Goal: Task Accomplishment & Management: Manage account settings

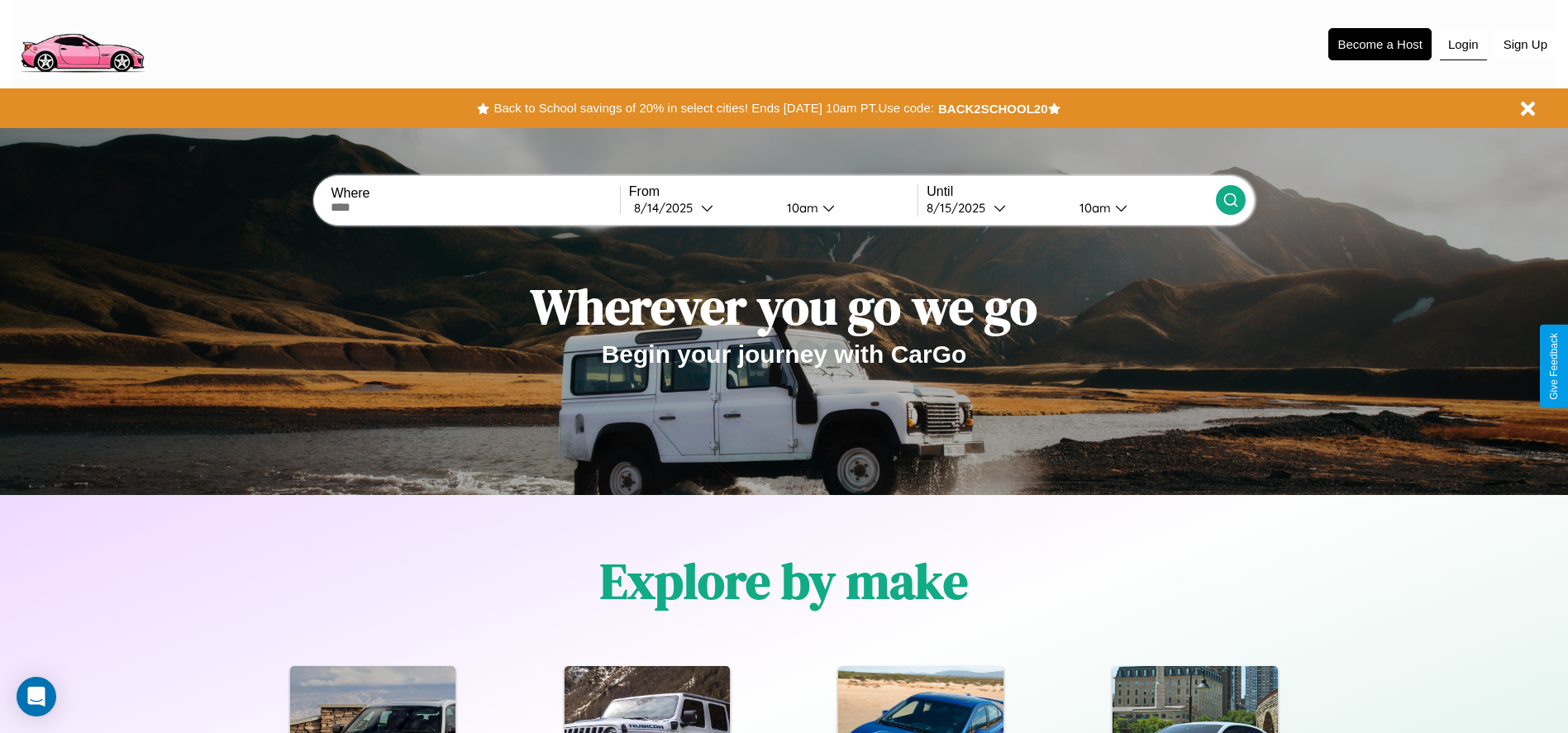
click at [1463, 44] on button "Login" at bounding box center [1463, 45] width 47 height 32
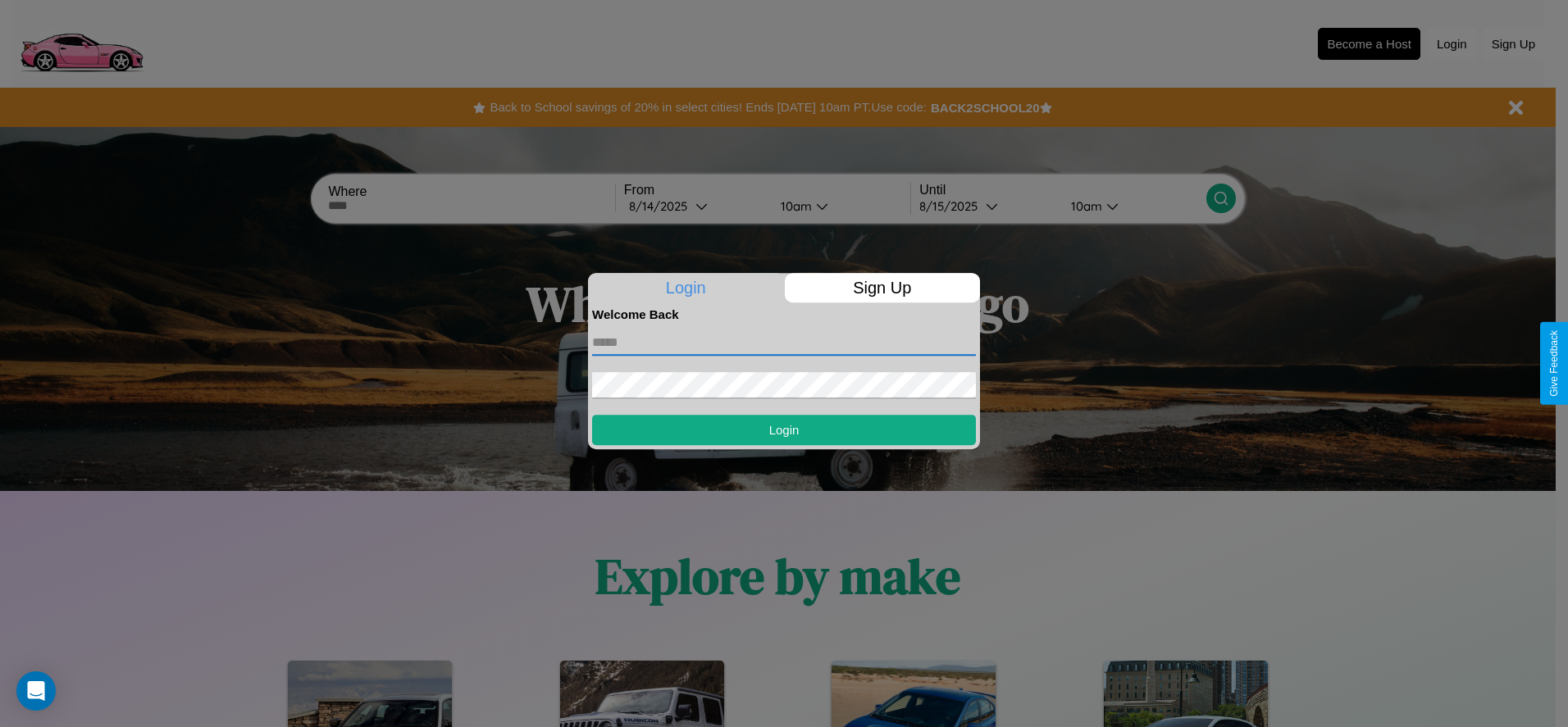
click at [784, 342] on input "text" at bounding box center [784, 342] width 384 height 27
type input "**********"
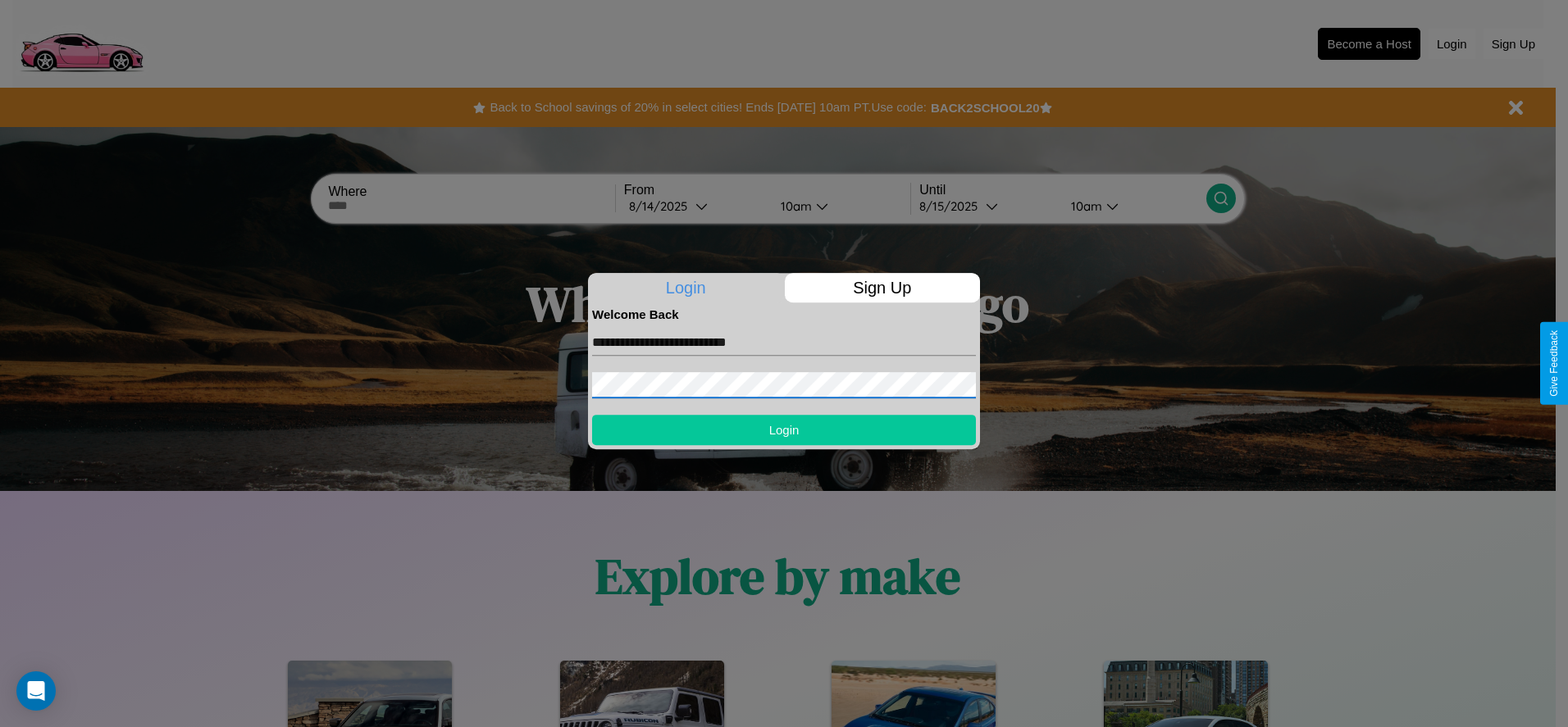
click at [784, 430] on button "Login" at bounding box center [784, 430] width 384 height 31
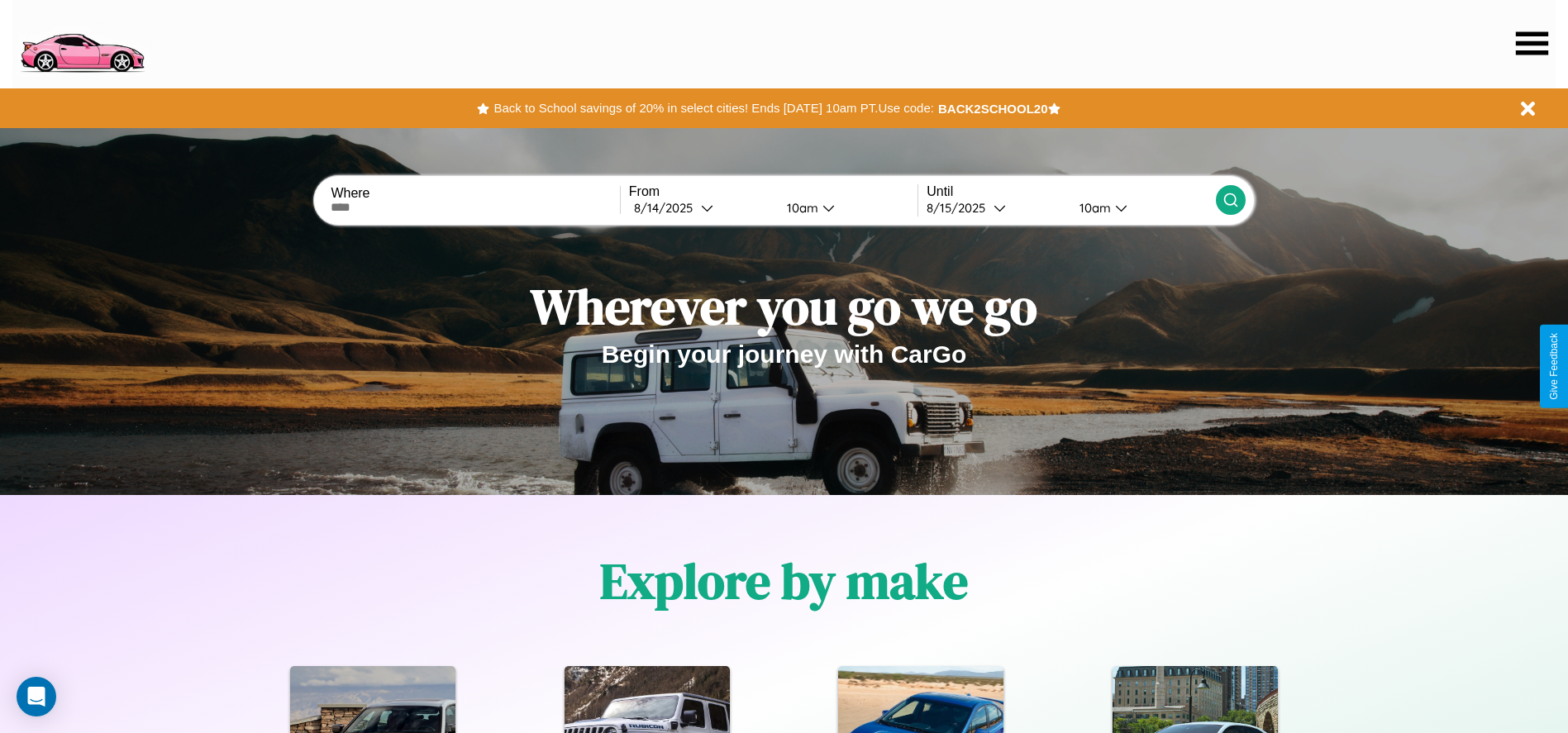
click at [1531, 43] on icon at bounding box center [1531, 43] width 32 height 23
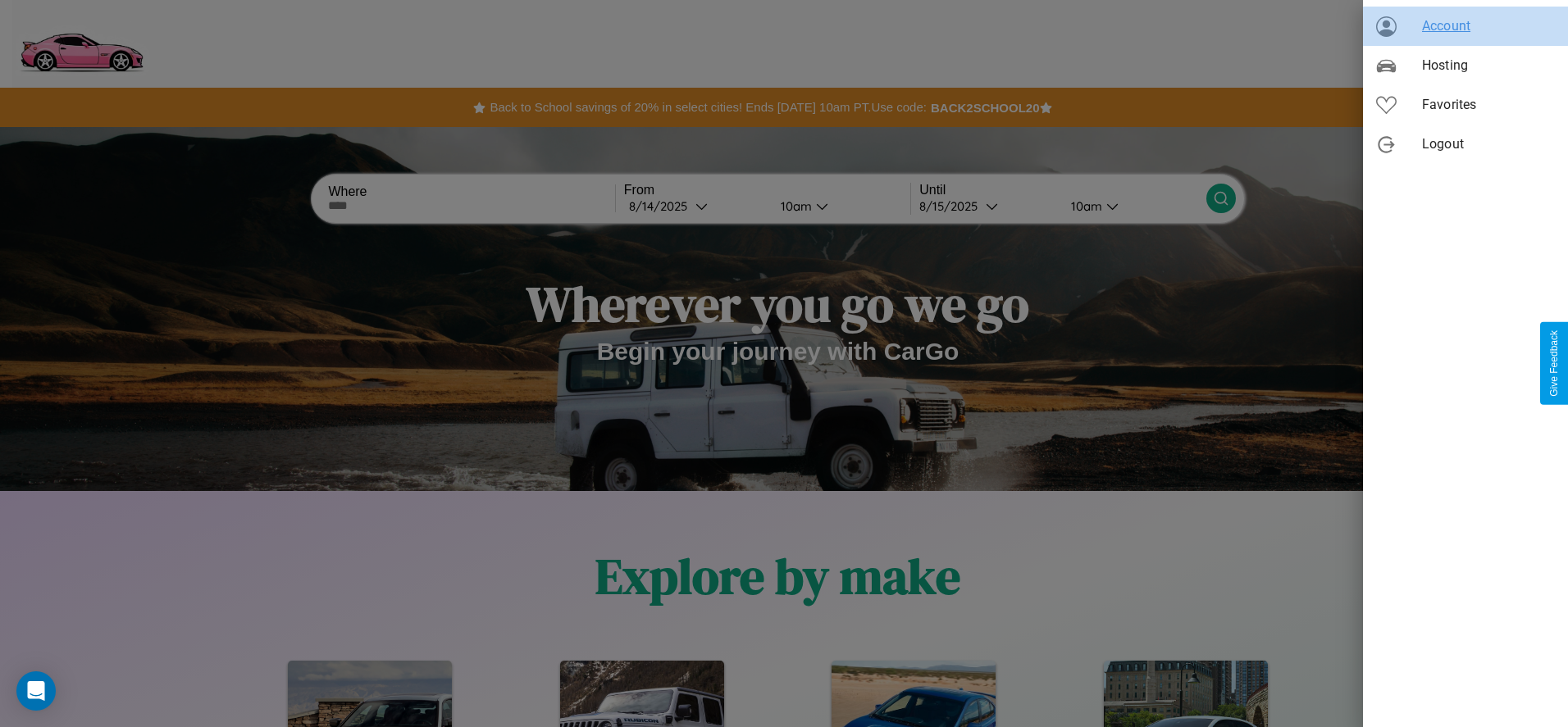
click at [1465, 27] on span "Account" at bounding box center [1488, 27] width 133 height 20
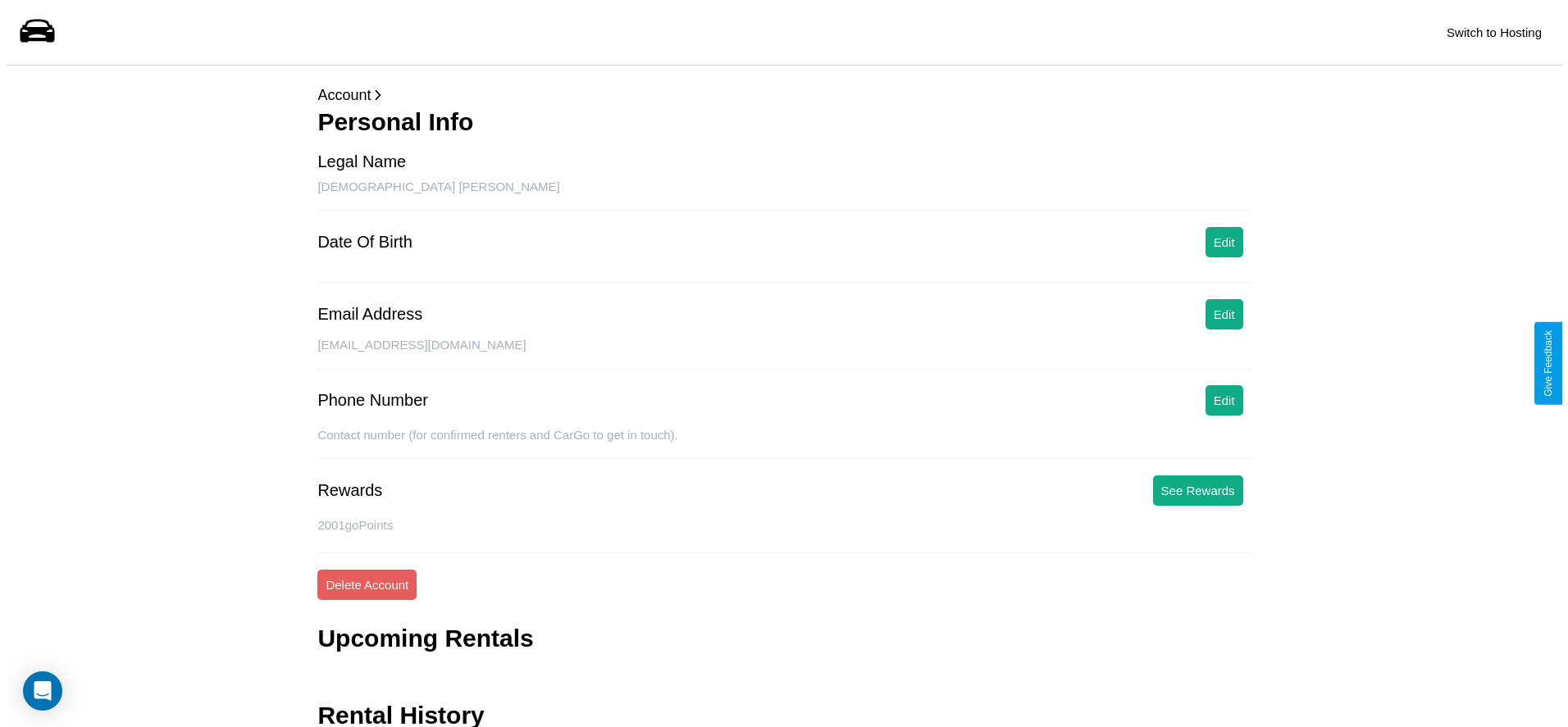
scroll to position [65, 0]
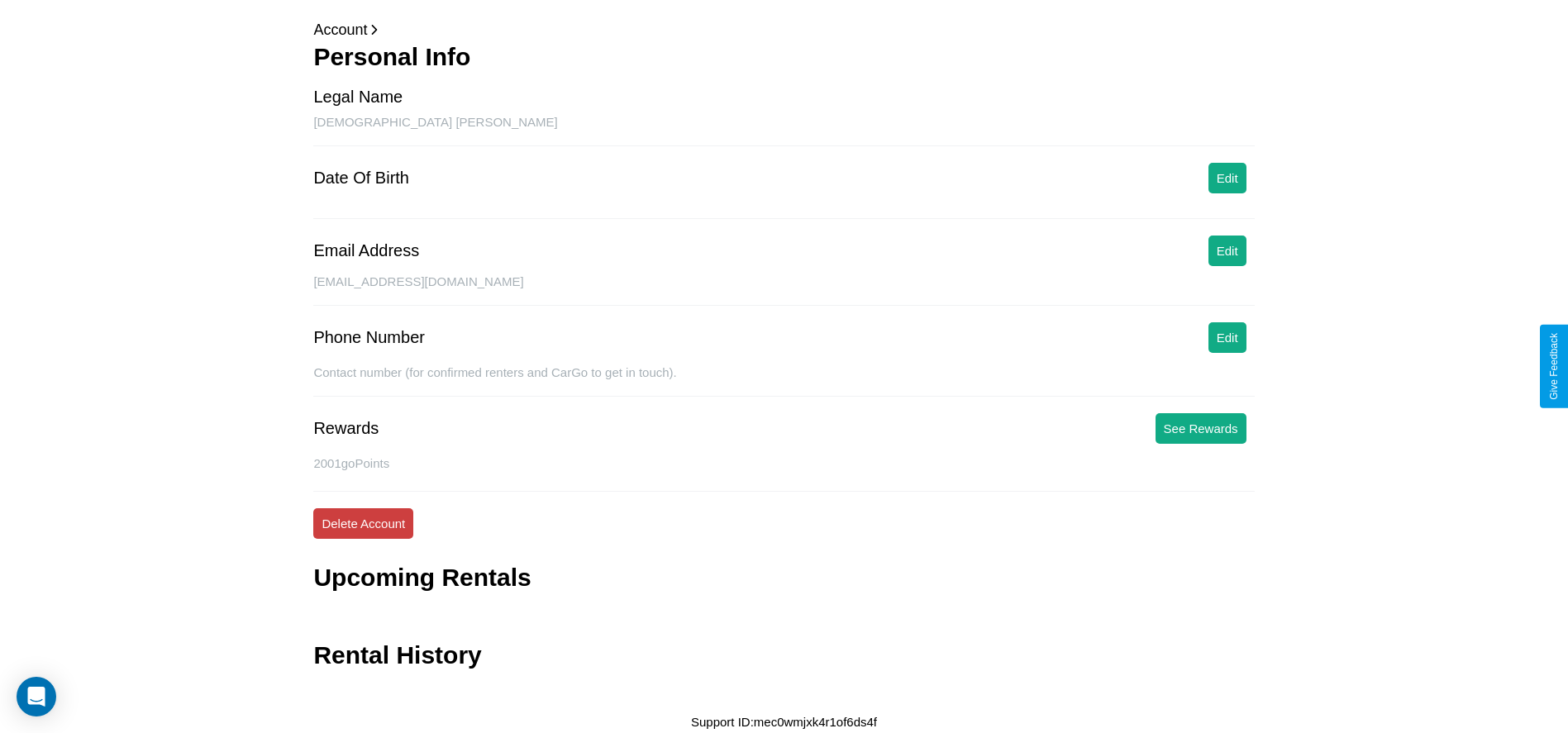
click at [363, 523] on button "Delete Account" at bounding box center [363, 523] width 100 height 31
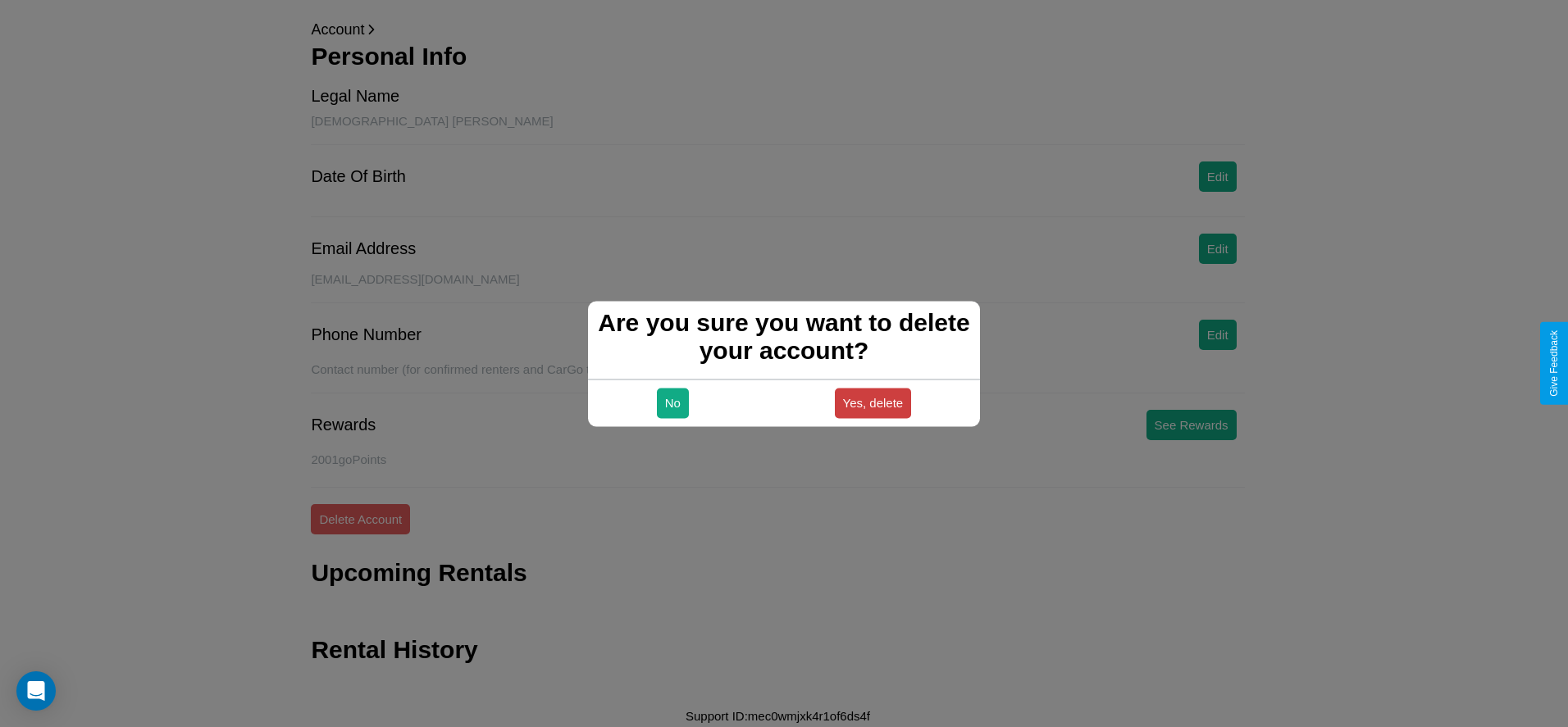
click at [872, 402] on button "Yes, delete" at bounding box center [873, 402] width 77 height 31
